Goal: Information Seeking & Learning: Find specific page/section

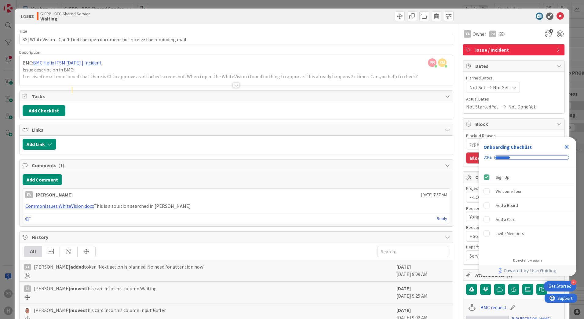
scroll to position [1831, 0]
click at [557, 15] on icon at bounding box center [559, 16] width 7 height 7
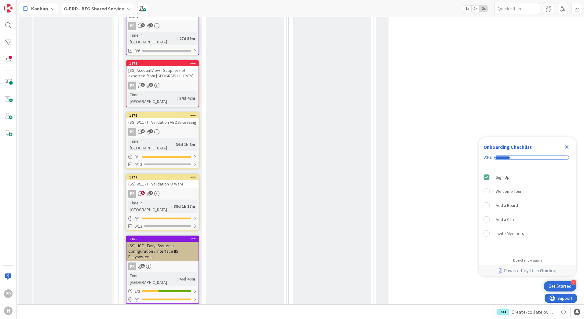
scroll to position [1618, 0]
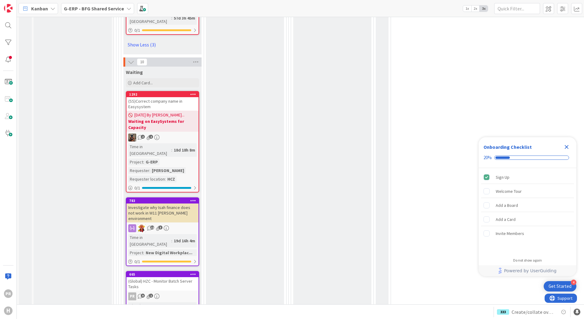
scroll to position [1374, 0]
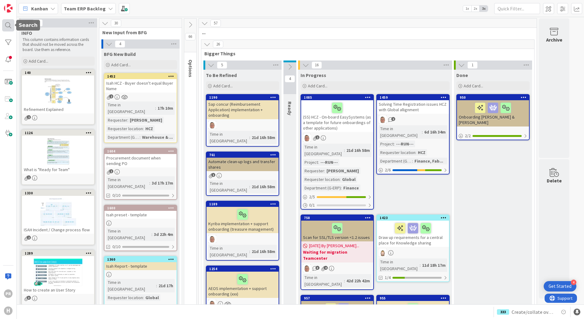
click at [9, 23] on div at bounding box center [8, 25] width 12 height 12
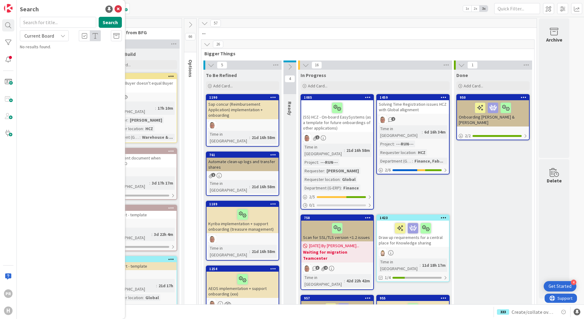
click at [57, 24] on input "text" at bounding box center [58, 22] width 76 height 11
type input "j"
type input "journal entries"
click at [108, 20] on button "Search" at bounding box center [110, 22] width 23 height 11
click at [76, 59] on span "interface between ISAH and [DEMOGRAPHIC_DATA] finance is blocked after [DATE]" at bounding box center [74, 60] width 92 height 18
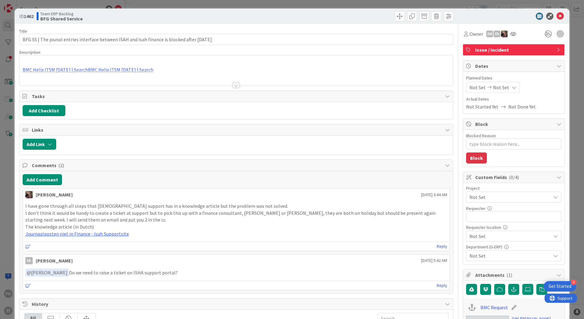
type textarea "x"
click at [115, 233] on link "Journaalposten niet in Finance - Isah Supportsite" at bounding box center [76, 233] width 103 height 6
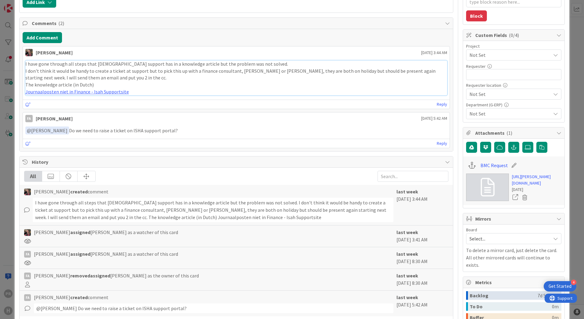
scroll to position [153, 0]
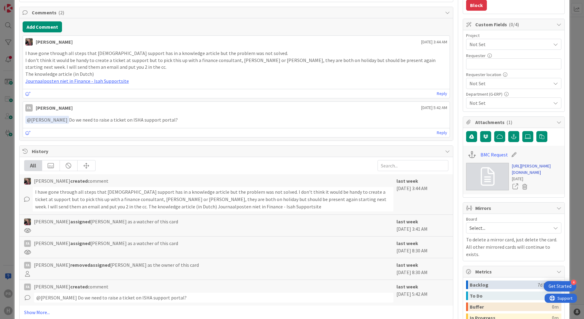
click at [525, 173] on link "[URL][PERSON_NAME][DOMAIN_NAME]" at bounding box center [536, 169] width 49 height 13
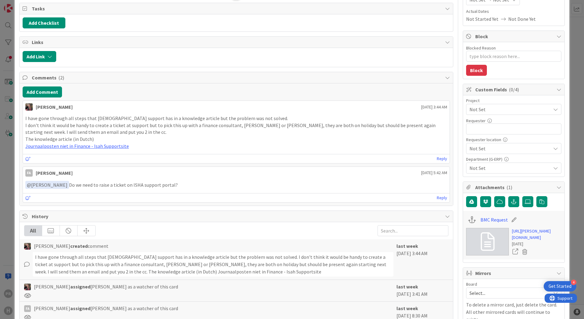
scroll to position [0, 0]
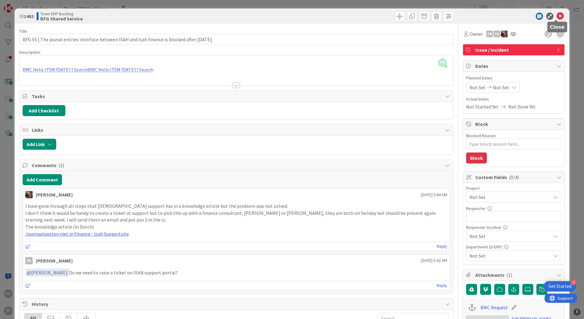
click at [556, 14] on icon at bounding box center [559, 16] width 7 height 7
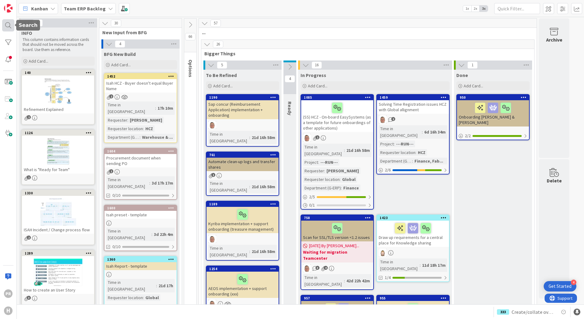
click at [9, 24] on div at bounding box center [8, 25] width 12 height 12
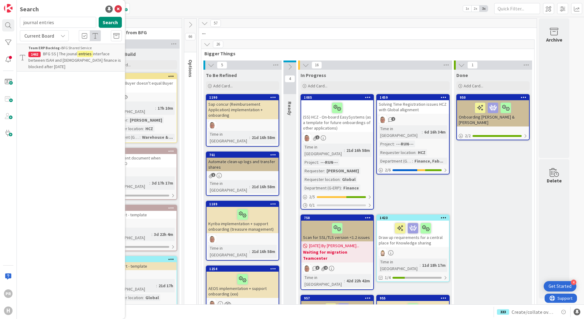
drag, startPoint x: 58, startPoint y: 22, endPoint x: 25, endPoint y: 23, distance: 33.3
click at [25, 23] on input "journal entries" at bounding box center [58, 22] width 76 height 11
type input "j"
type input "production files"
click at [107, 20] on button "Search" at bounding box center [110, 22] width 23 height 11
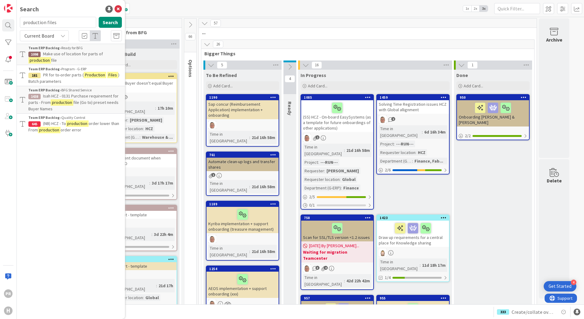
click at [51, 39] on span "Current Board" at bounding box center [39, 35] width 32 height 9
click at [47, 57] on span "All Boards" at bounding box center [54, 60] width 63 height 9
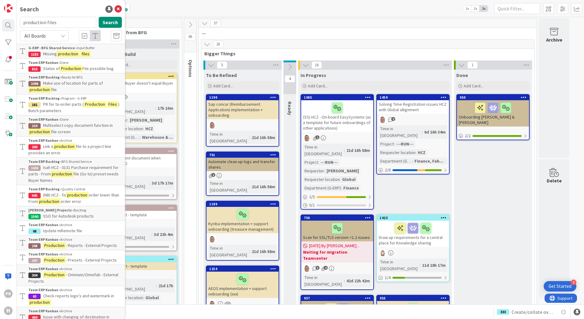
click at [87, 54] on mark "files" at bounding box center [85, 54] width 10 height 6
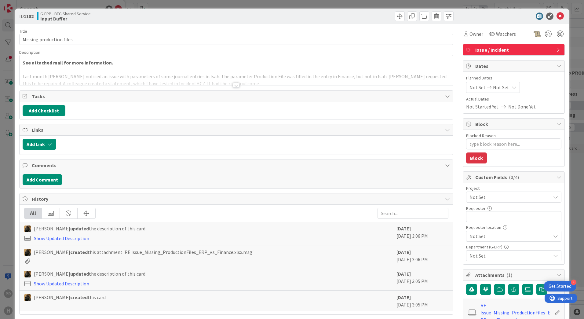
type textarea "x"
click at [235, 86] on div at bounding box center [236, 85] width 7 height 5
